Goal: Task Accomplishment & Management: Use online tool/utility

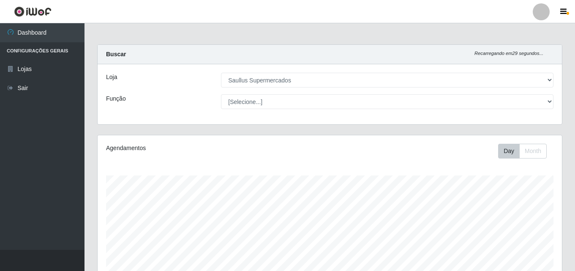
select select "423"
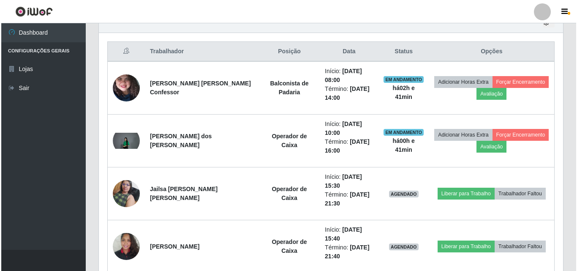
scroll to position [351, 0]
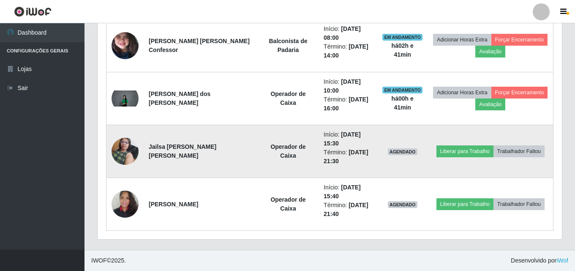
click at [131, 155] on img at bounding box center [125, 151] width 27 height 36
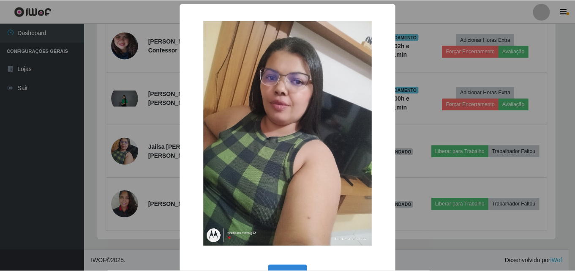
scroll to position [175, 460]
click at [131, 155] on div "× OK Cancel" at bounding box center [288, 135] width 577 height 271
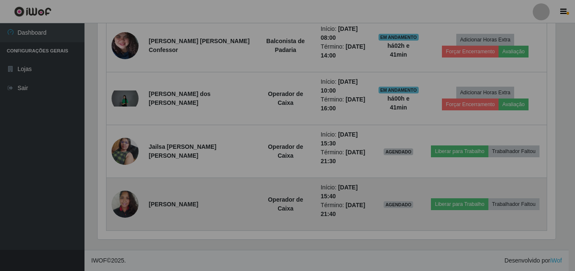
scroll to position [175, 464]
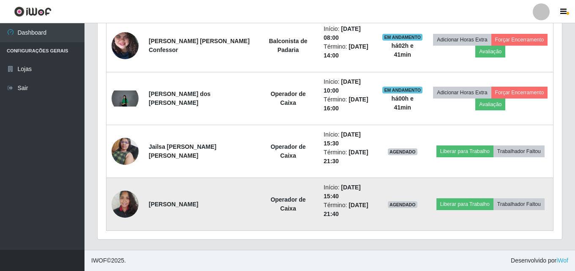
click at [128, 207] on img at bounding box center [125, 204] width 27 height 36
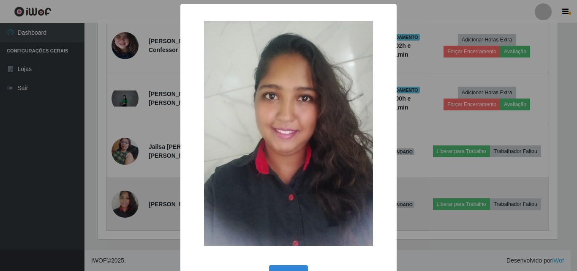
click at [128, 207] on div "× OK Cancel" at bounding box center [288, 135] width 577 height 271
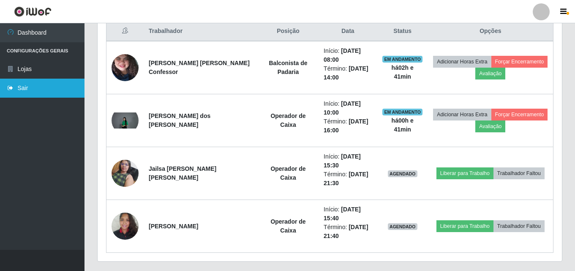
scroll to position [309, 0]
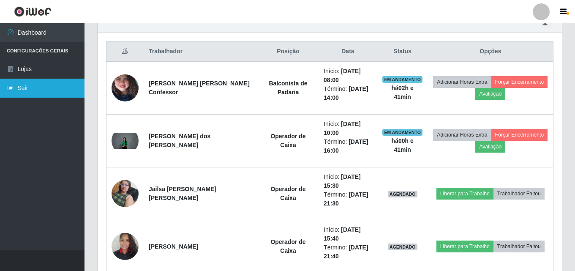
click at [40, 85] on link "Sair" at bounding box center [42, 88] width 85 height 19
